Goal: Task Accomplishment & Management: Manage account settings

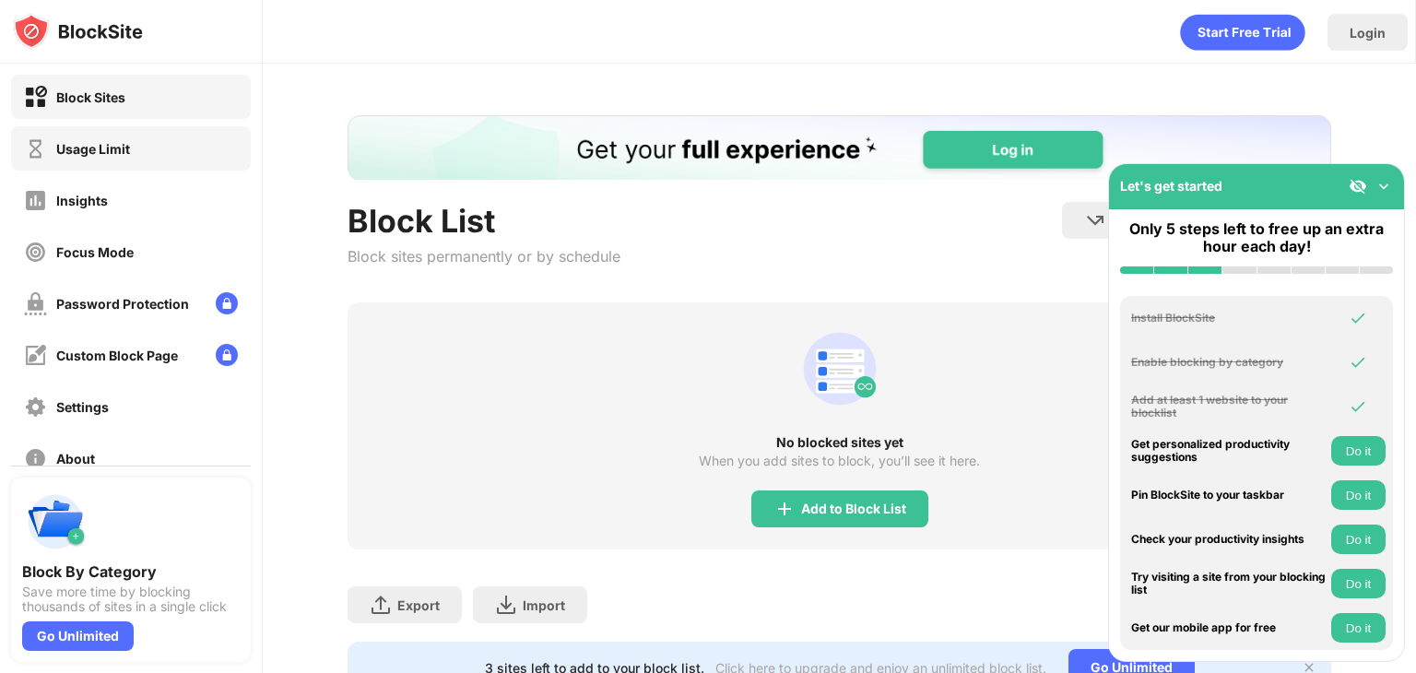
click at [147, 156] on div "Usage Limit" at bounding box center [131, 148] width 240 height 44
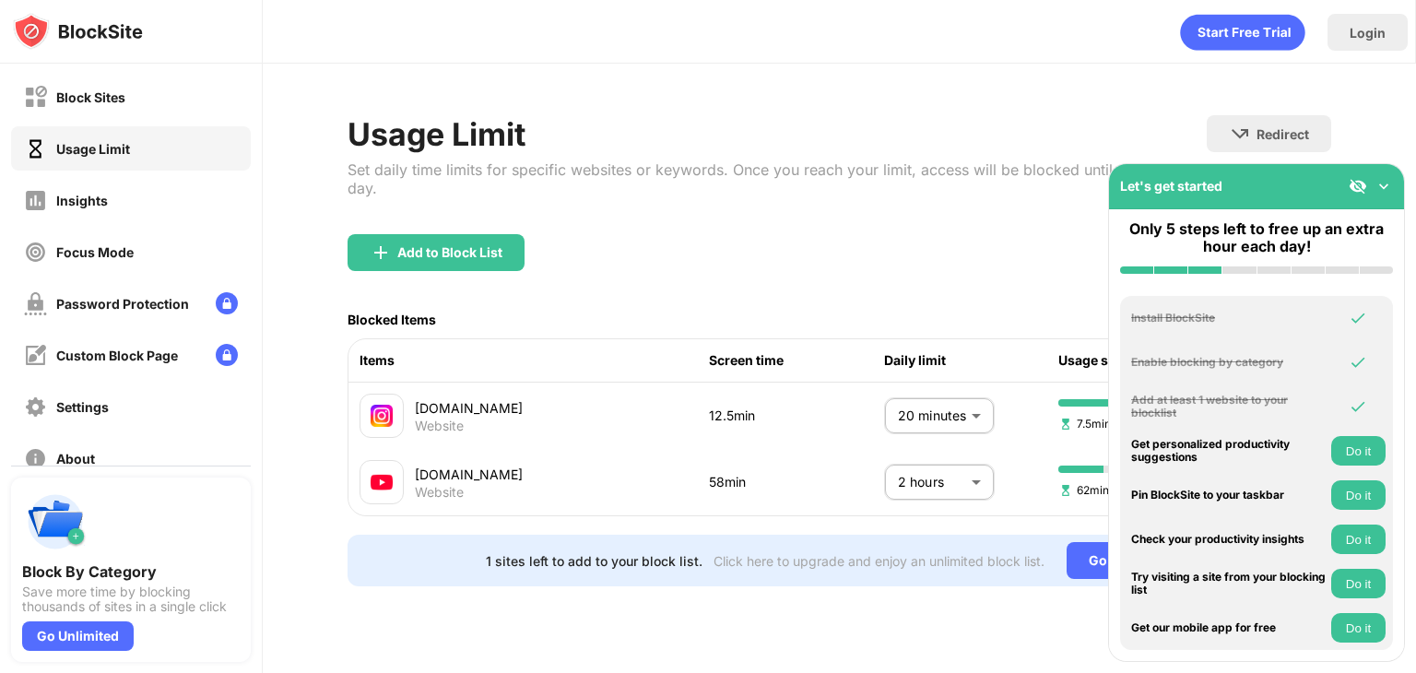
click at [957, 423] on div "[DOMAIN_NAME] Website 12.5min 20 minutes ** ​ 7.5min left" at bounding box center [839, 415] width 983 height 66
click at [934, 401] on body "Block Sites Usage Limit Insights Focus Mode Password Protection Custom Block Pa…" at bounding box center [708, 336] width 1416 height 673
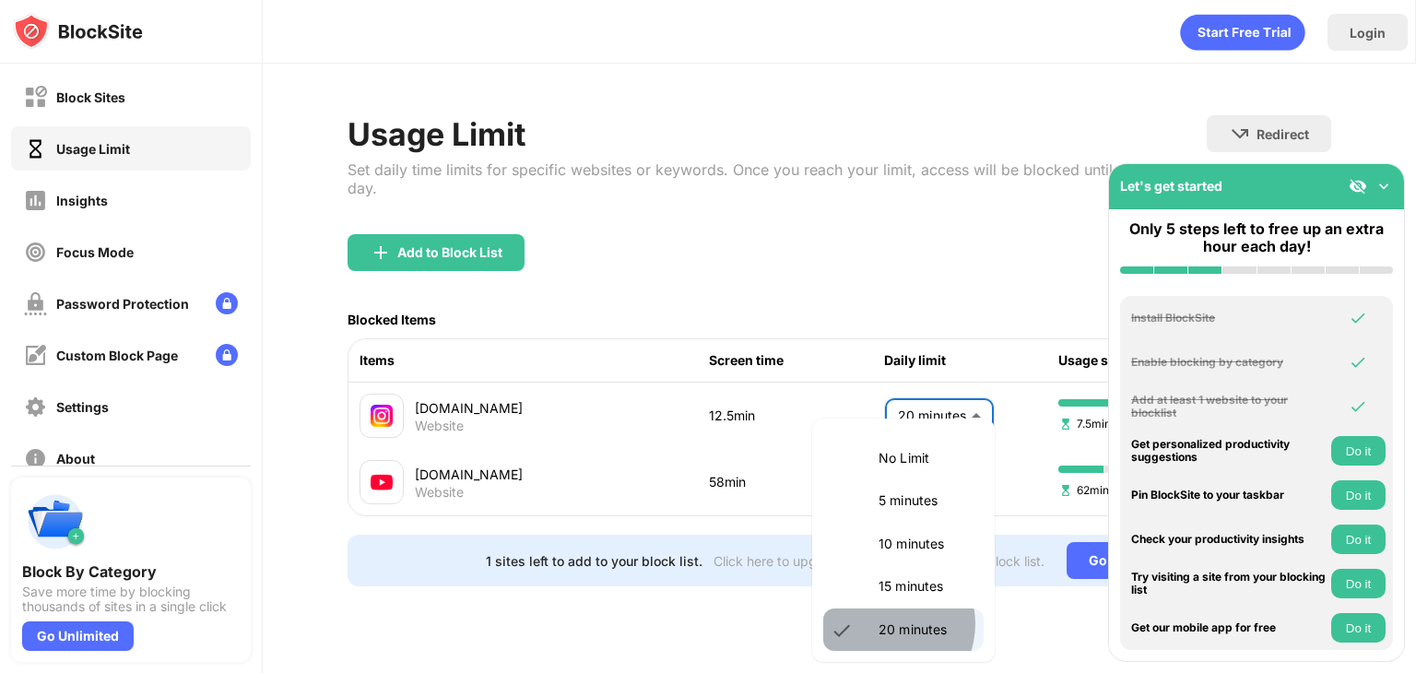
click at [883, 624] on p "20 minutes" at bounding box center [925, 629] width 94 height 20
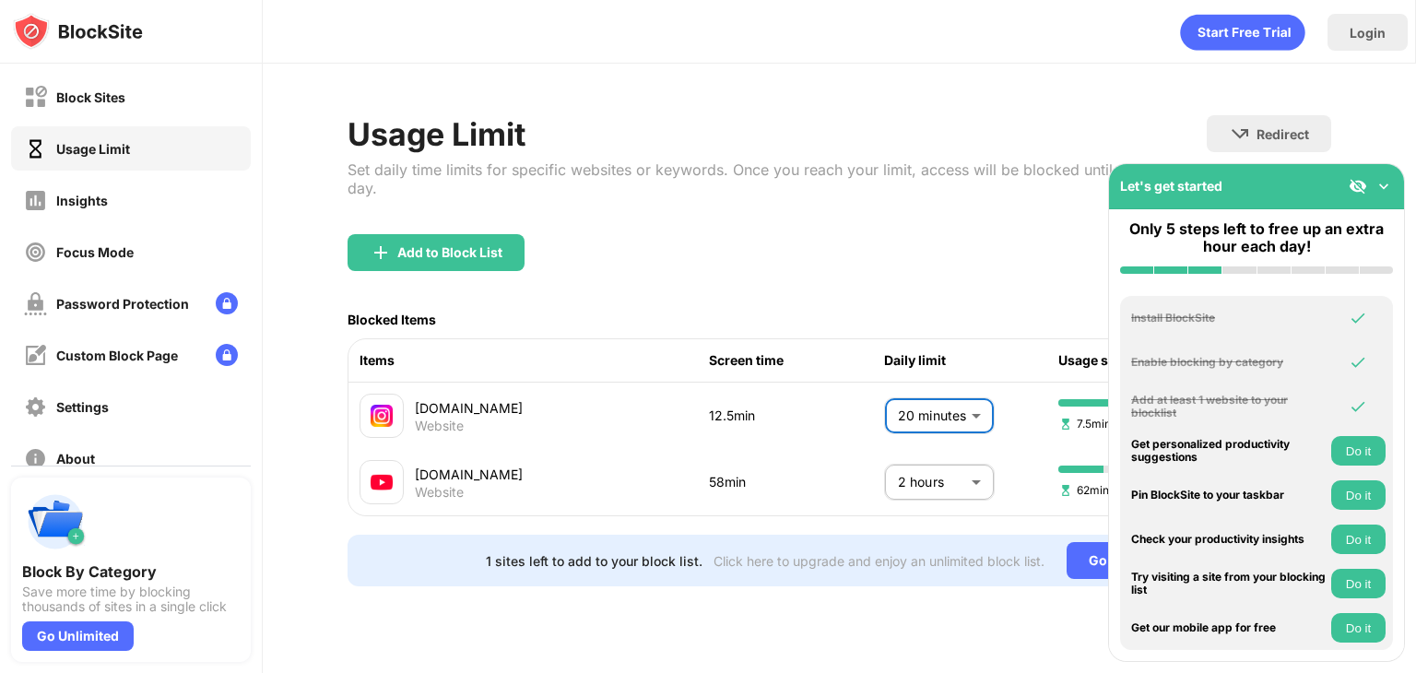
click at [909, 394] on body "Block Sites Usage Limit Insights Focus Mode Password Protection Custom Block Pa…" at bounding box center [708, 336] width 1416 height 673
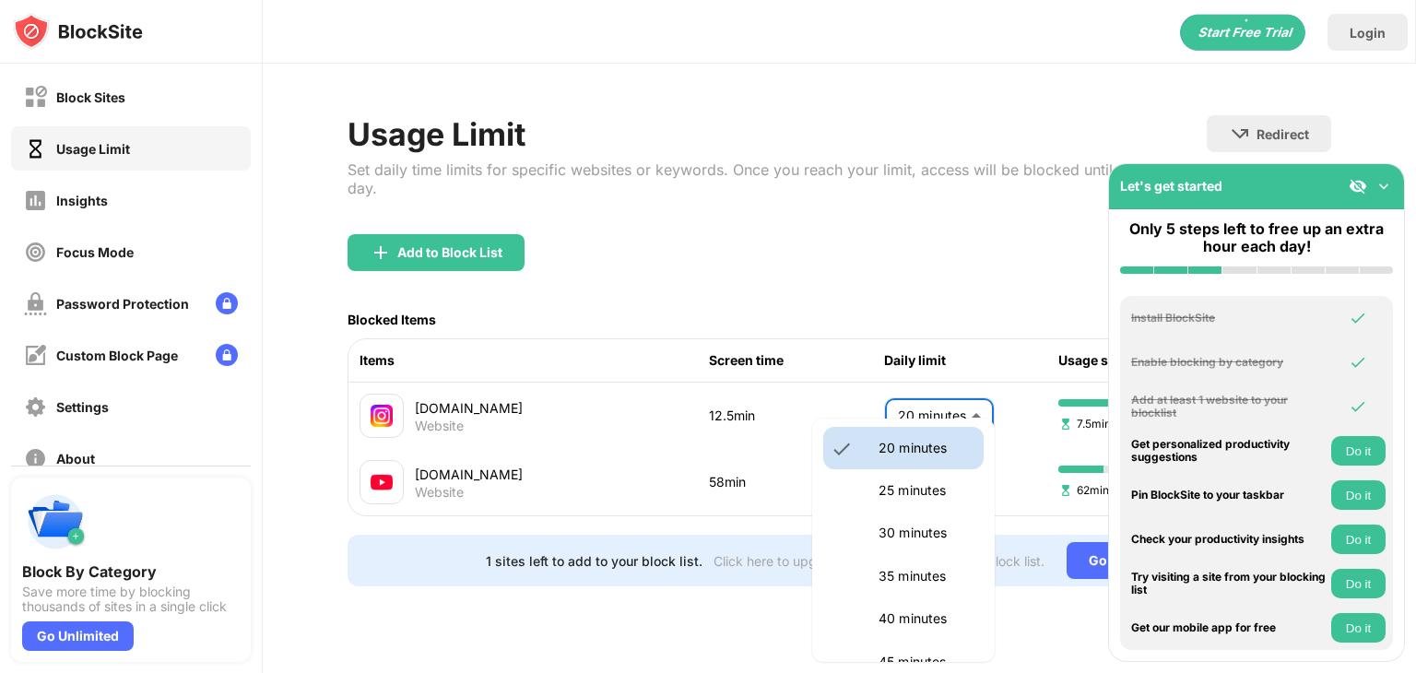
scroll to position [184, 0]
drag, startPoint x: 880, startPoint y: 476, endPoint x: 851, endPoint y: 464, distance: 32.2
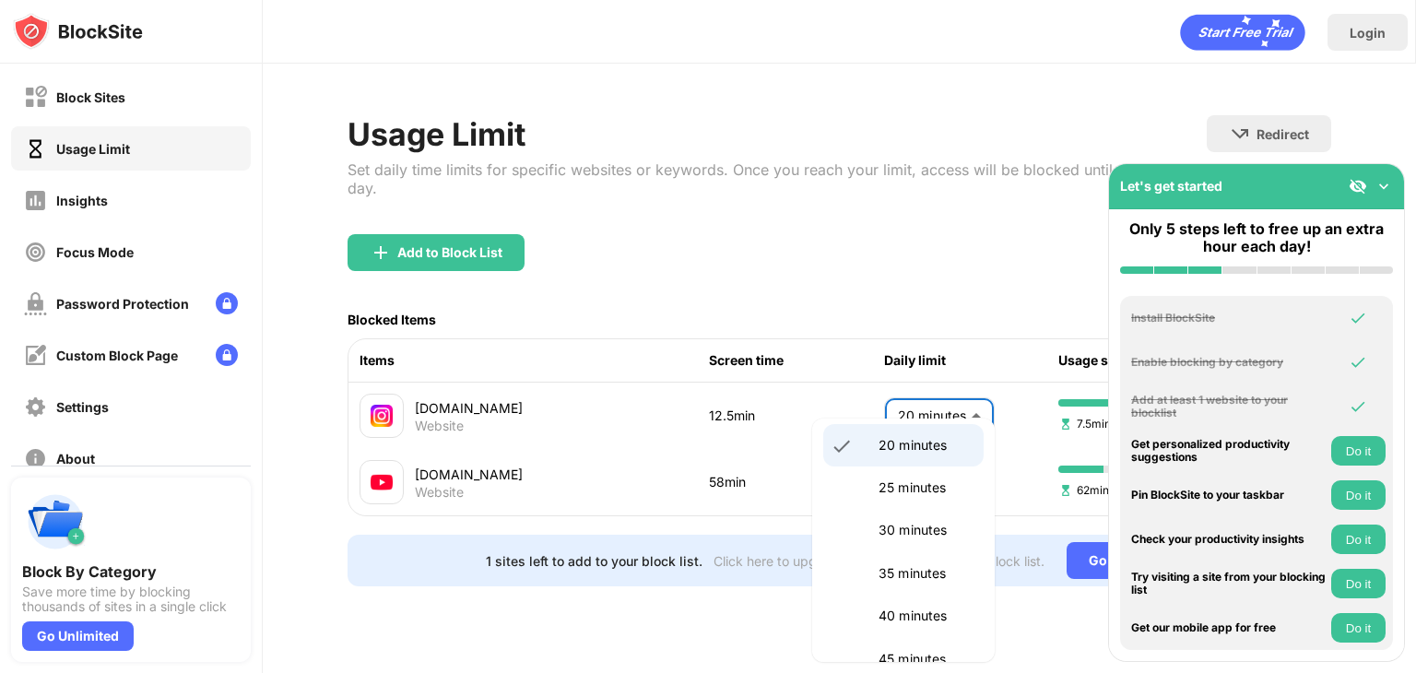
click at [879, 476] on li "25 minutes" at bounding box center [903, 487] width 160 height 42
type input "**"
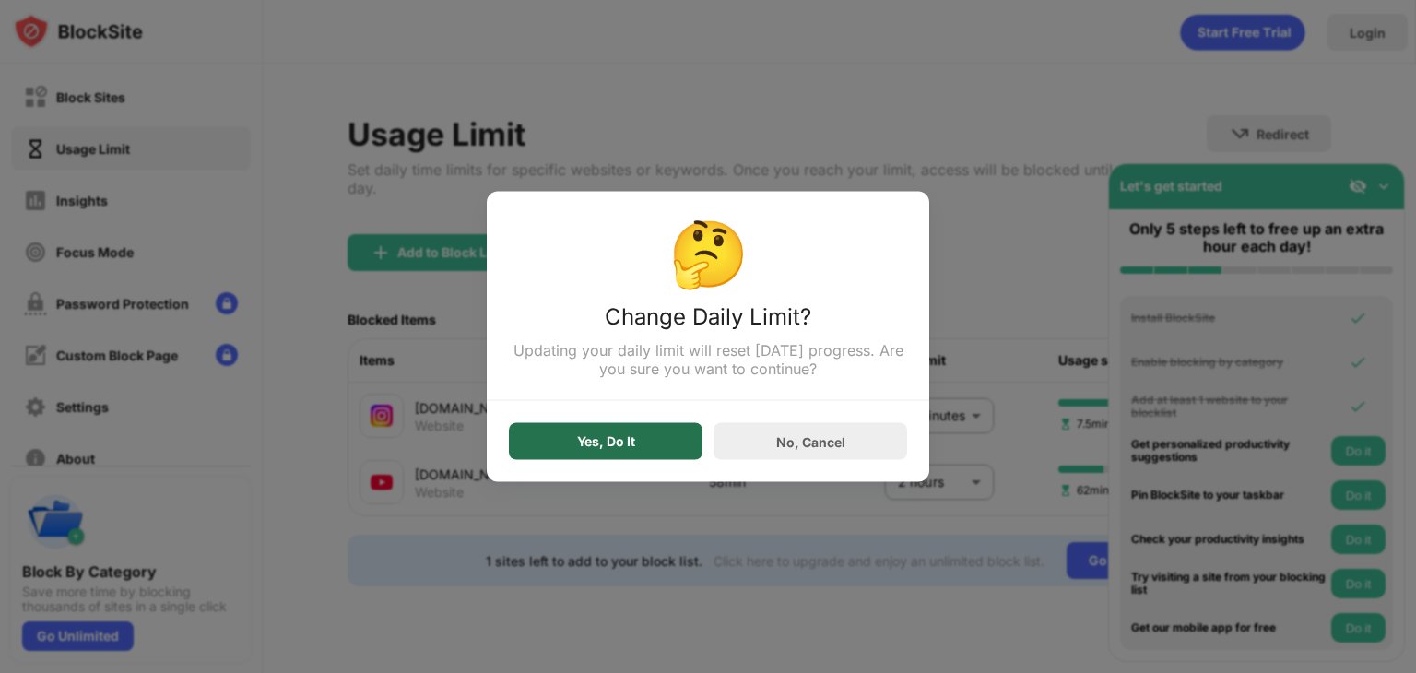
click at [629, 447] on div "Yes, Do It" at bounding box center [606, 441] width 58 height 15
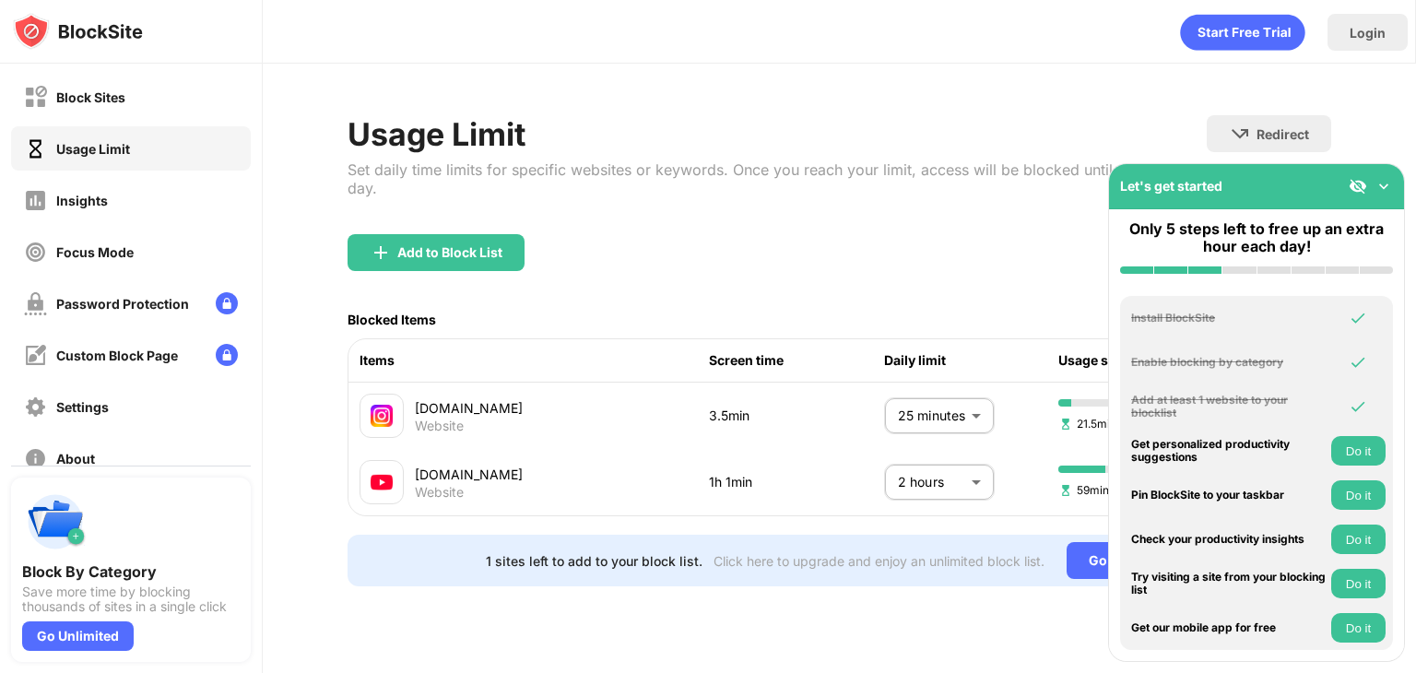
click at [1380, 182] on img at bounding box center [1383, 186] width 18 height 18
